Goal: Task Accomplishment & Management: Use online tool/utility

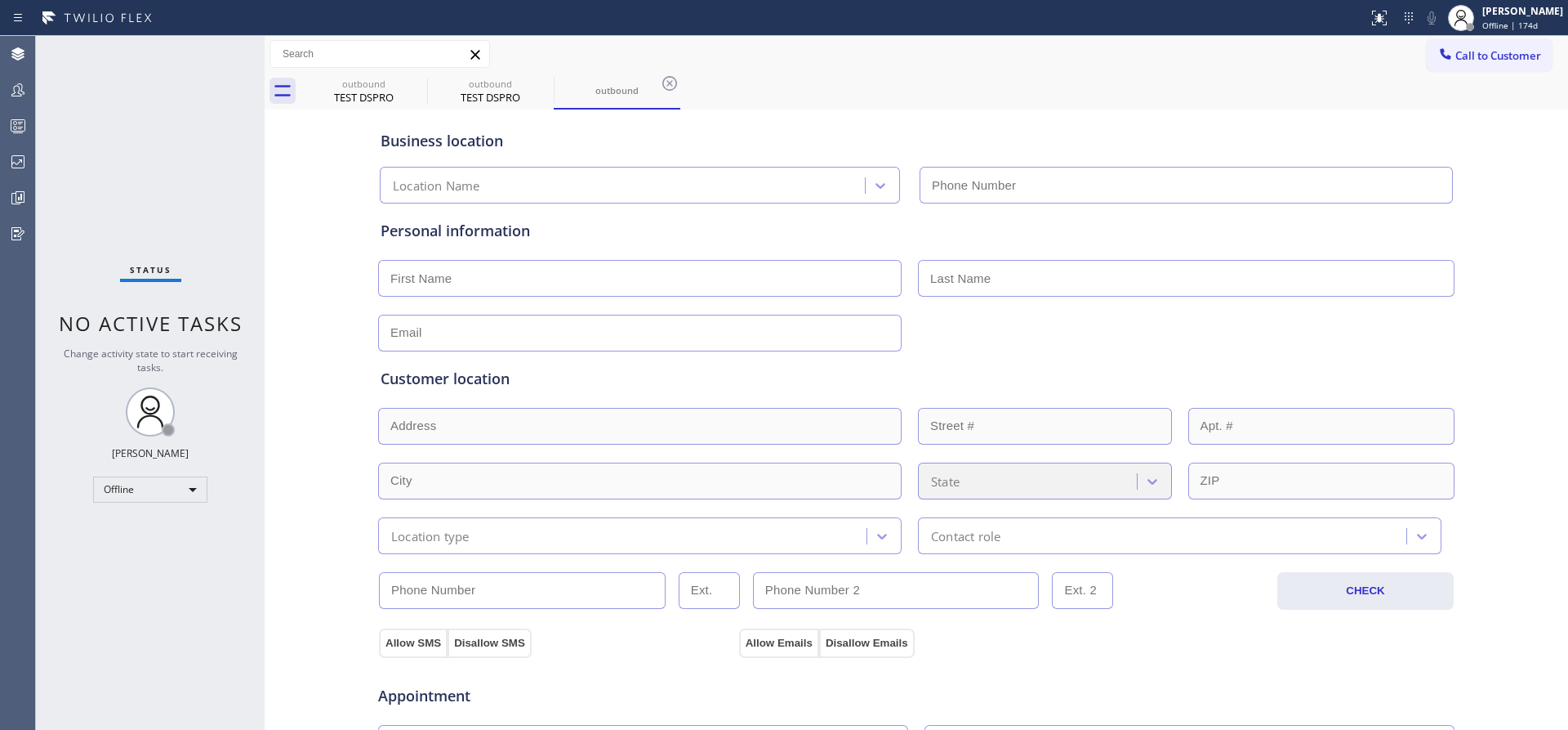
type input "[PHONE_NUMBER]"
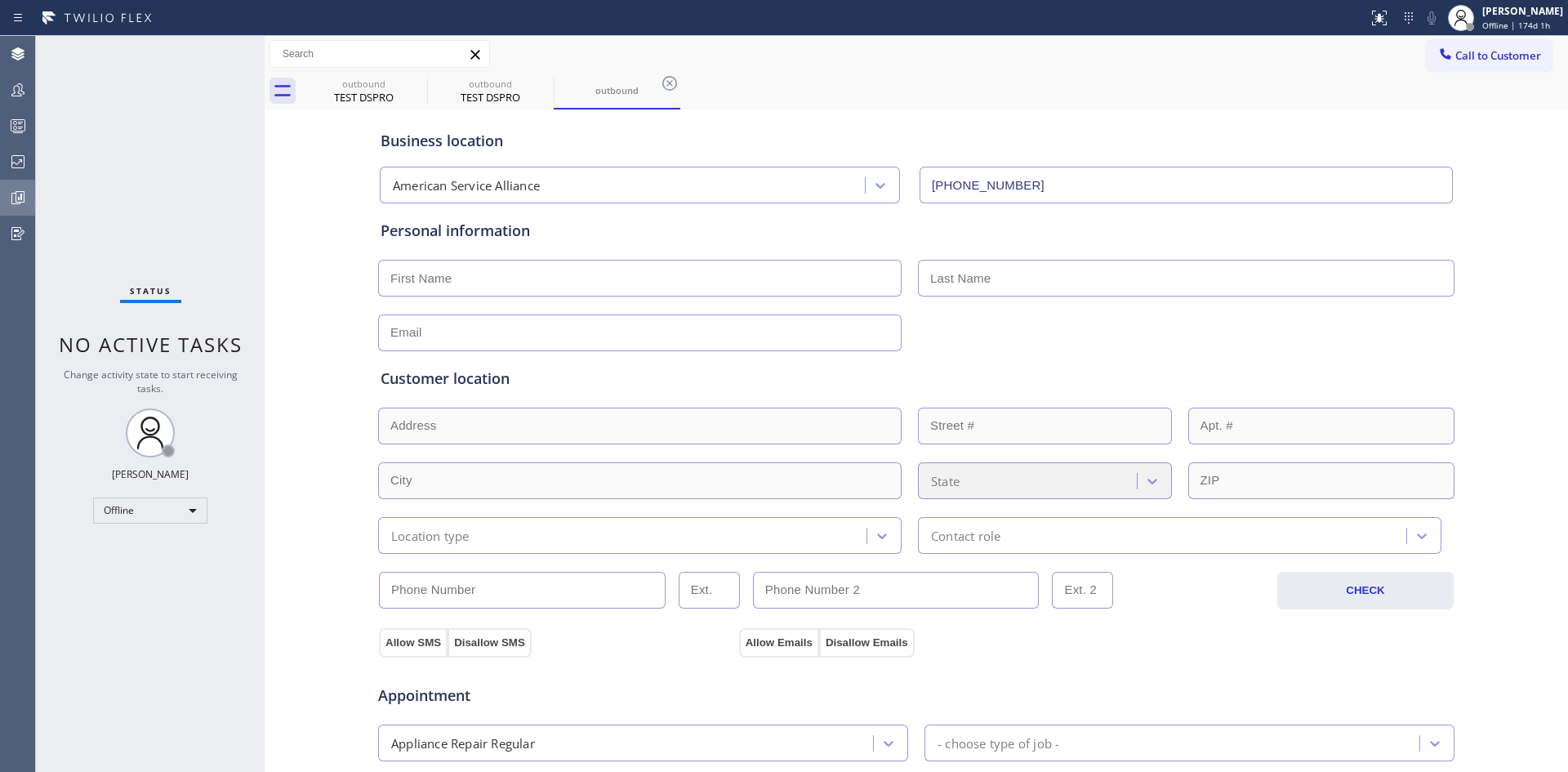
click at [19, 193] on icon at bounding box center [18, 198] width 19 height 19
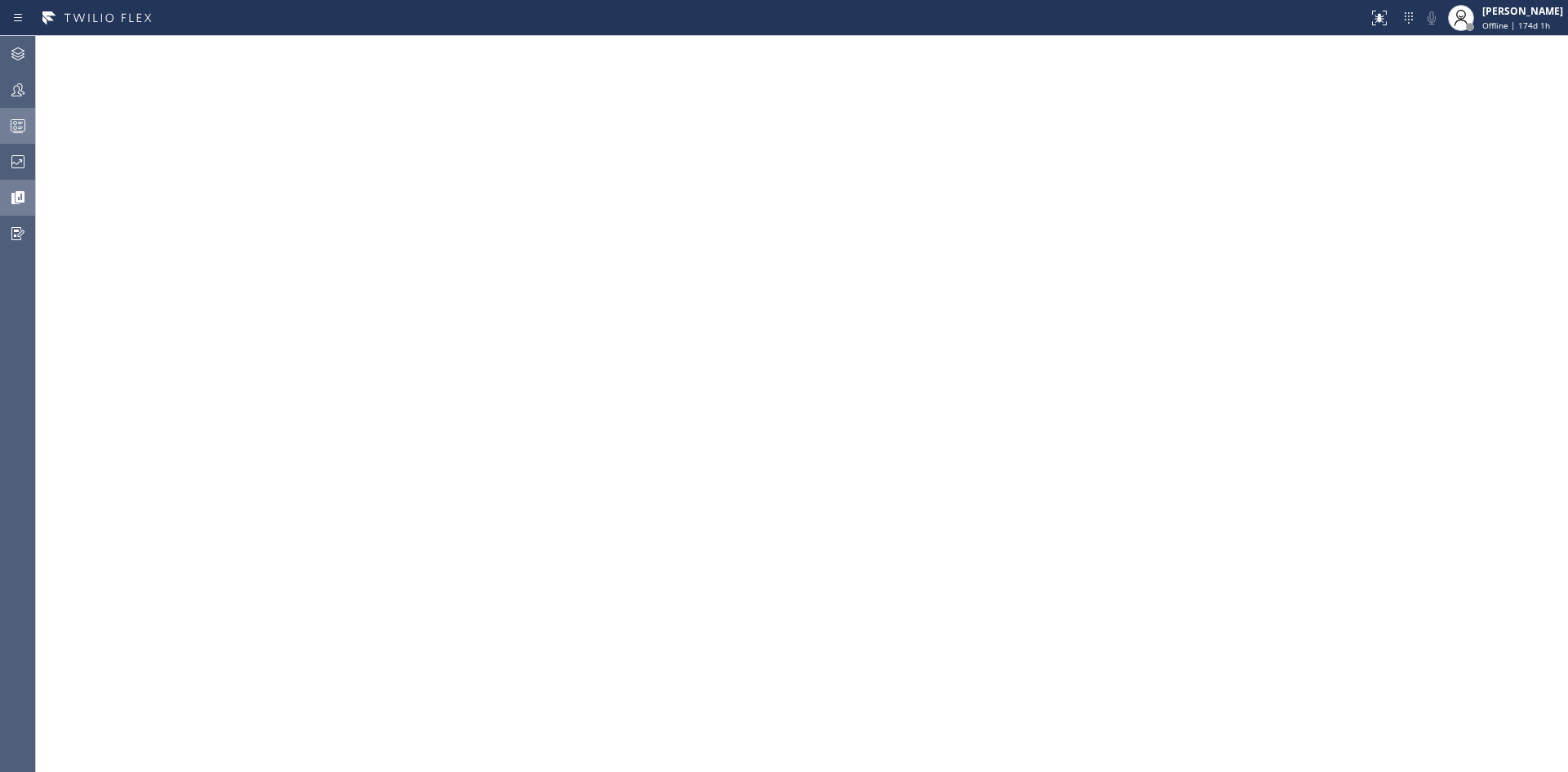
click at [19, 125] on icon at bounding box center [18, 125] width 19 height 19
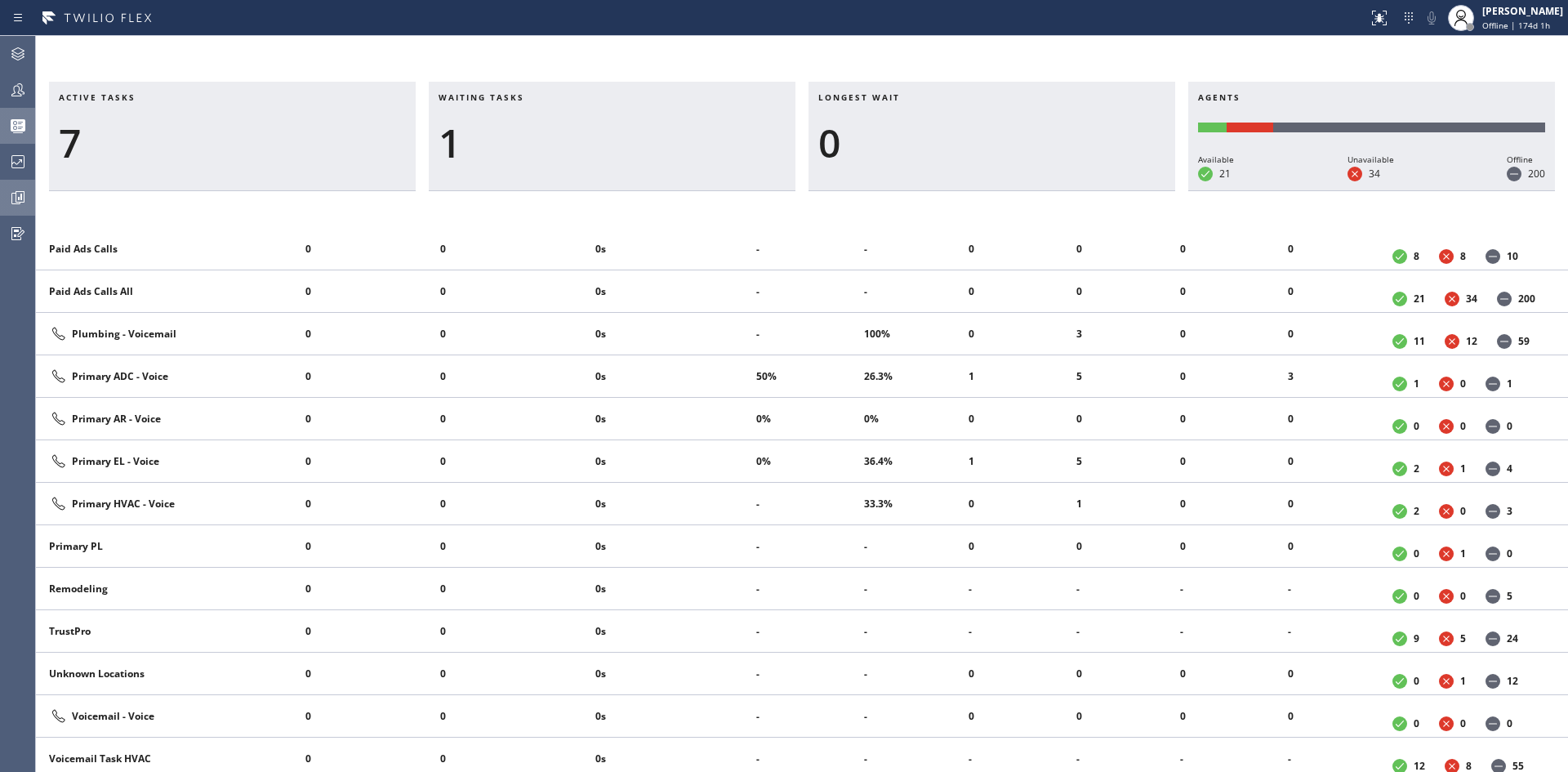
scroll to position [1396, 0]
